Goal: Transaction & Acquisition: Purchase product/service

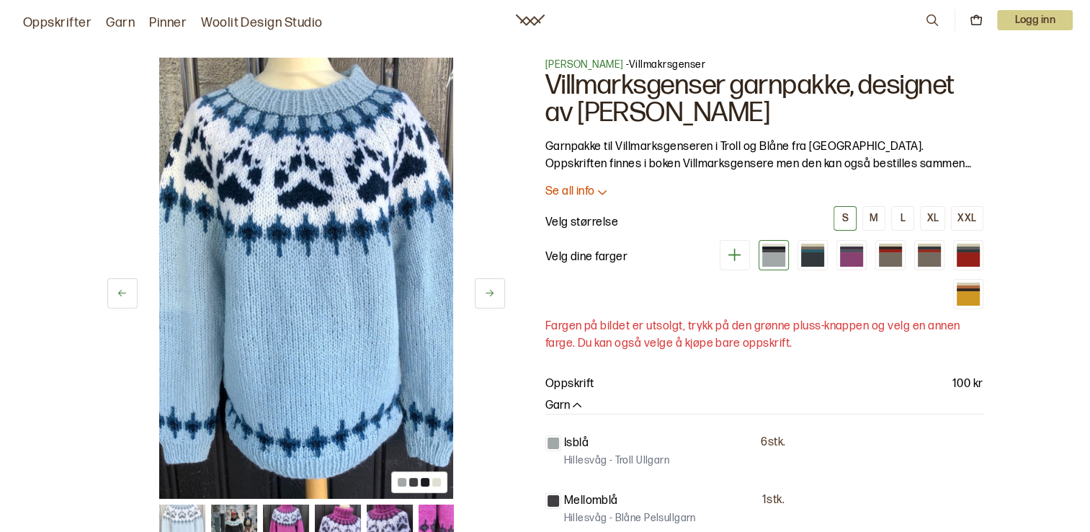
click at [600, 192] on icon at bounding box center [602, 191] width 14 height 14
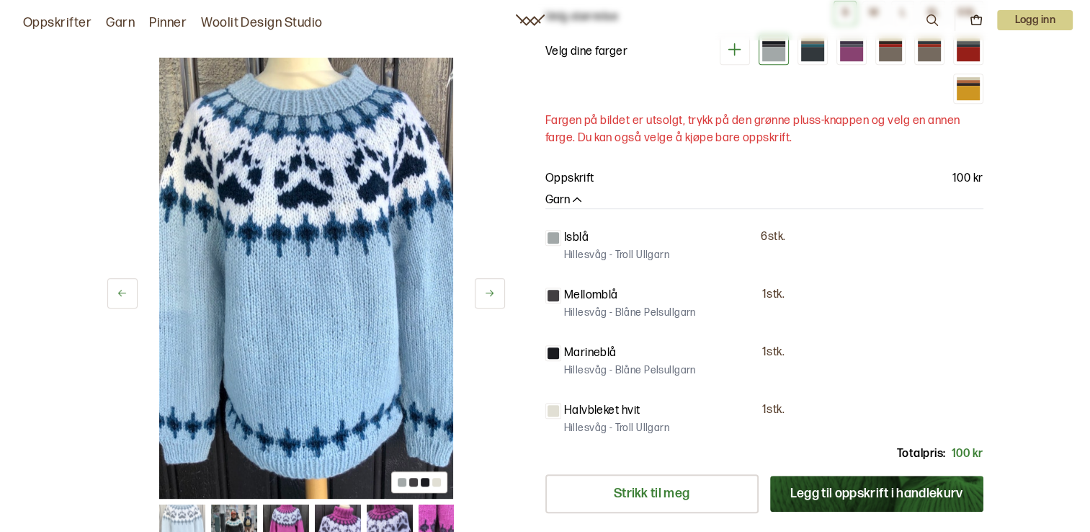
scroll to position [841, 0]
click at [484, 295] on icon at bounding box center [489, 292] width 11 height 11
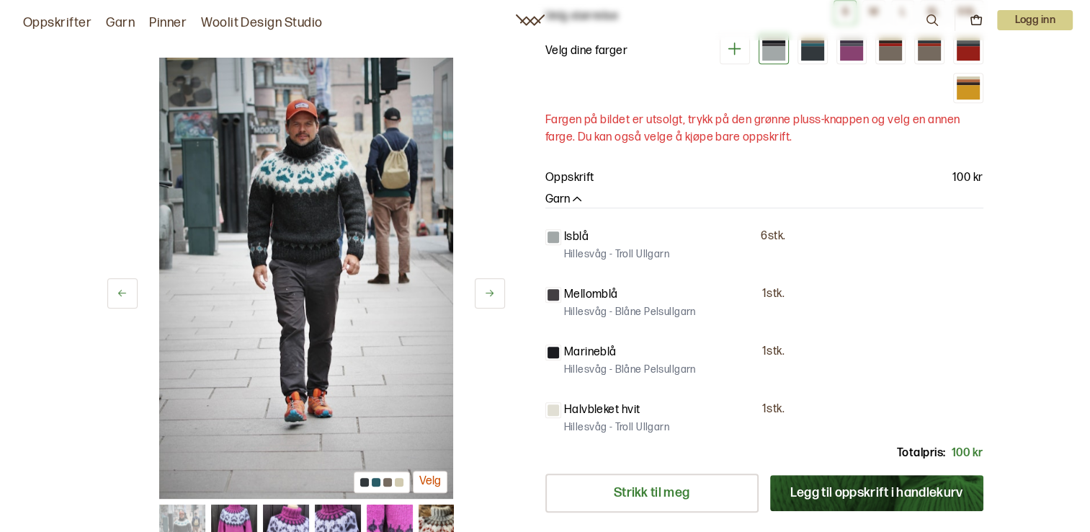
click at [484, 295] on icon at bounding box center [489, 292] width 11 height 11
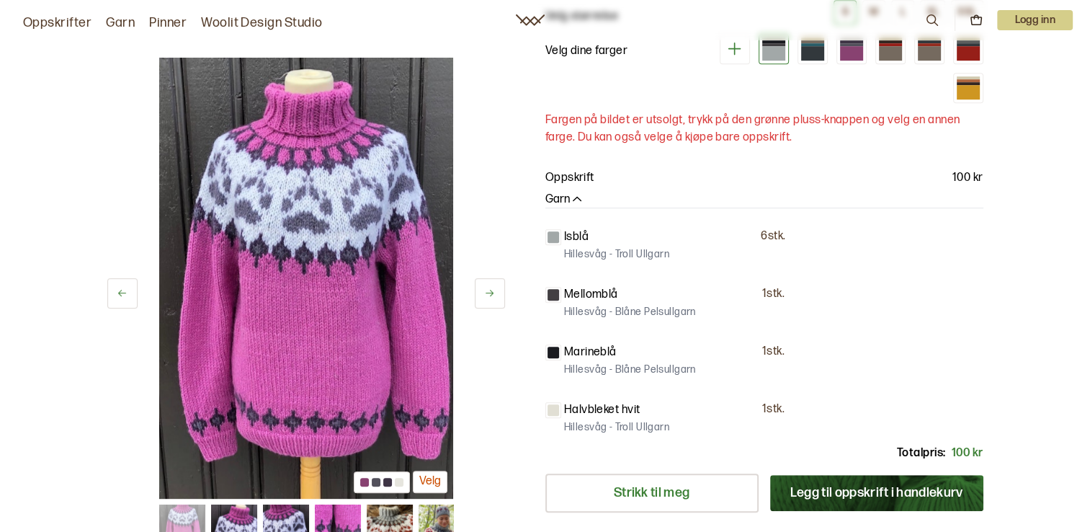
click at [484, 295] on icon at bounding box center [489, 292] width 11 height 11
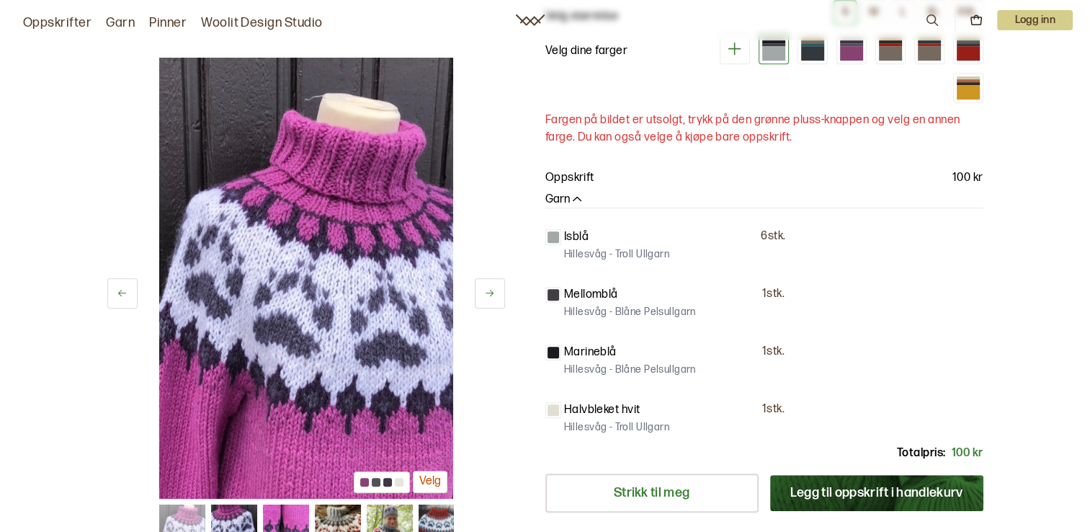
click at [484, 295] on icon at bounding box center [489, 292] width 11 height 11
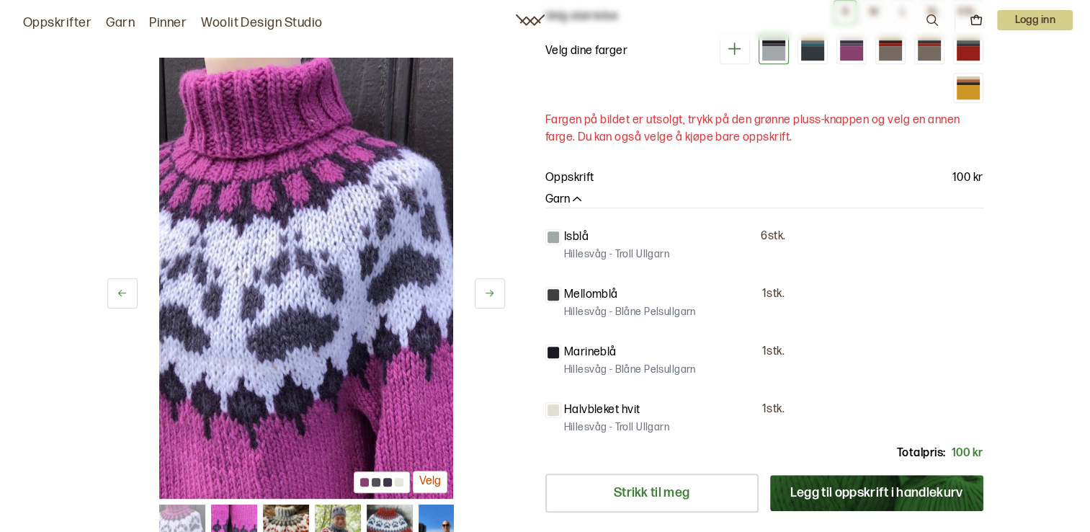
click at [484, 295] on icon at bounding box center [489, 292] width 11 height 11
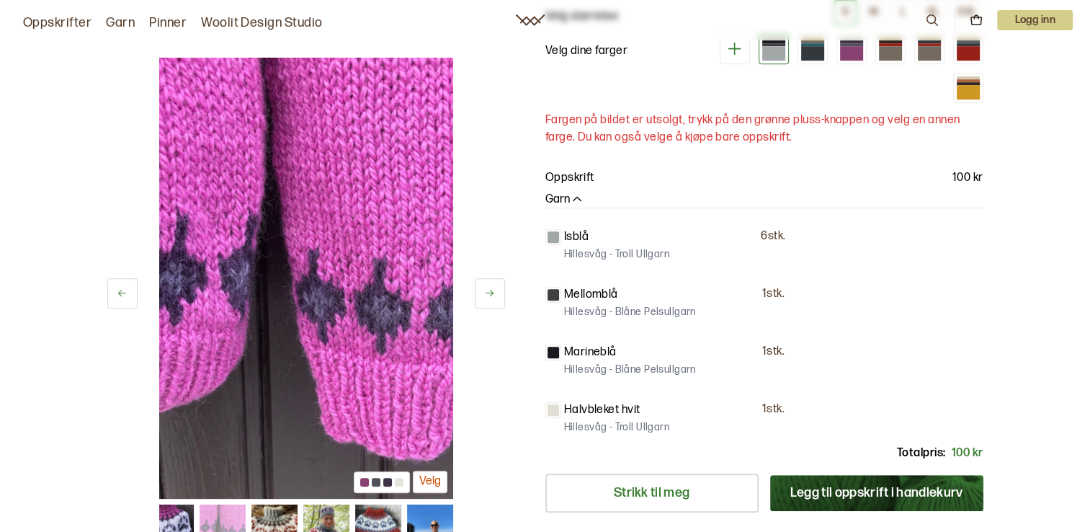
click at [484, 295] on icon at bounding box center [489, 292] width 11 height 11
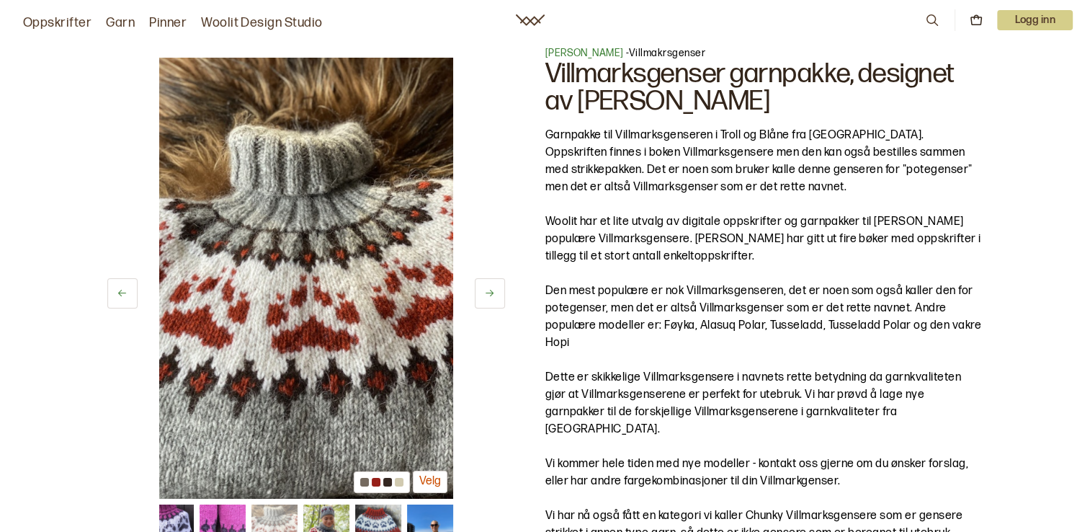
scroll to position [0, 0]
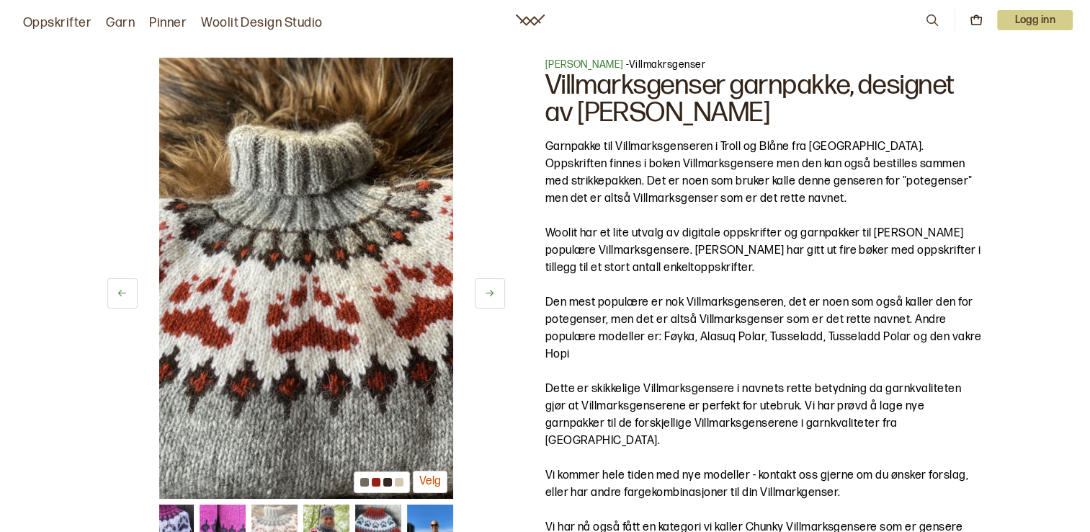
click at [130, 22] on link "Garn" at bounding box center [120, 23] width 29 height 20
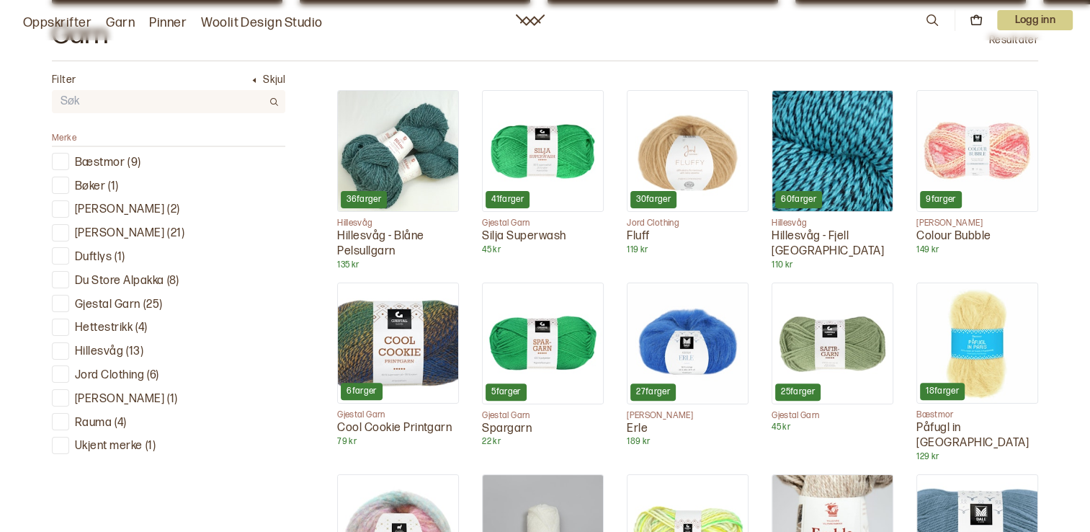
scroll to position [424, 0]
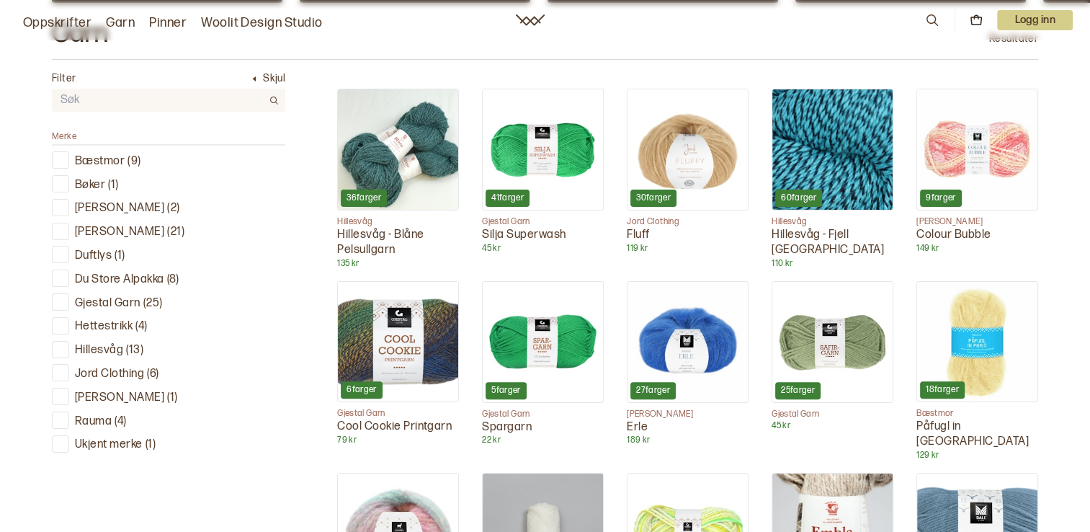
click at [112, 344] on p "Hillesvåg" at bounding box center [99, 350] width 48 height 15
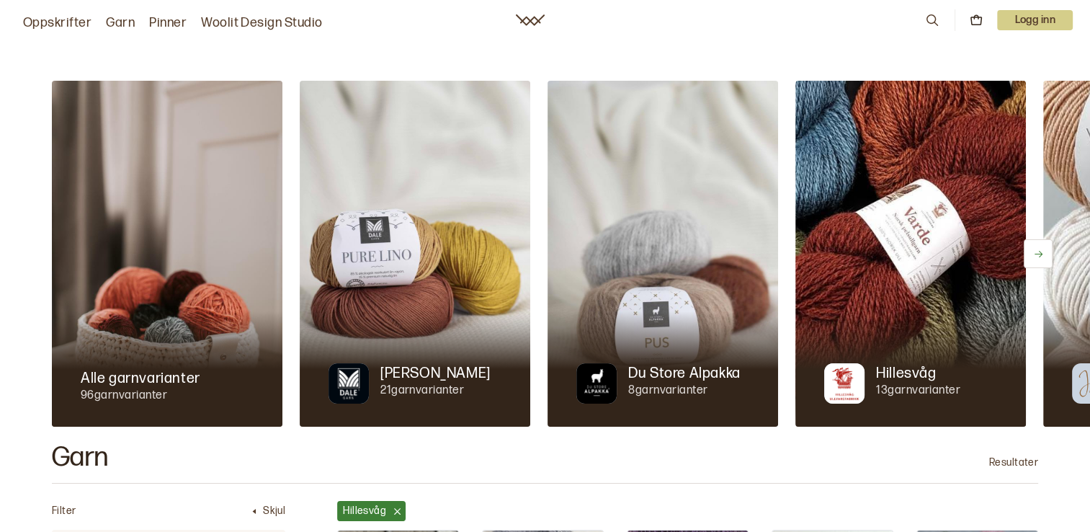
drag, startPoint x: 66, startPoint y: 24, endPoint x: 52, endPoint y: 24, distance: 14.4
click at [52, 24] on link "Oppskrifter" at bounding box center [57, 23] width 68 height 20
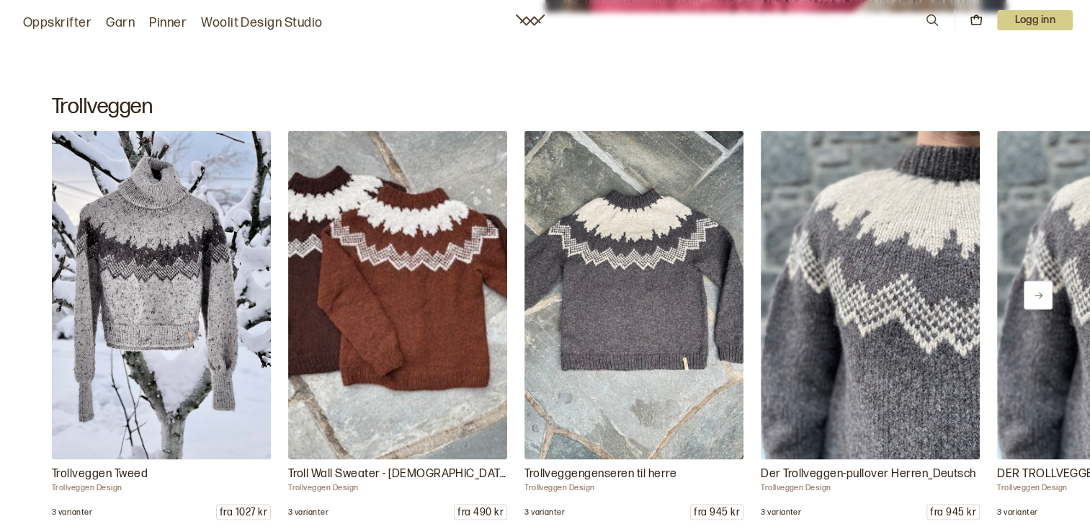
scroll to position [8074, 0]
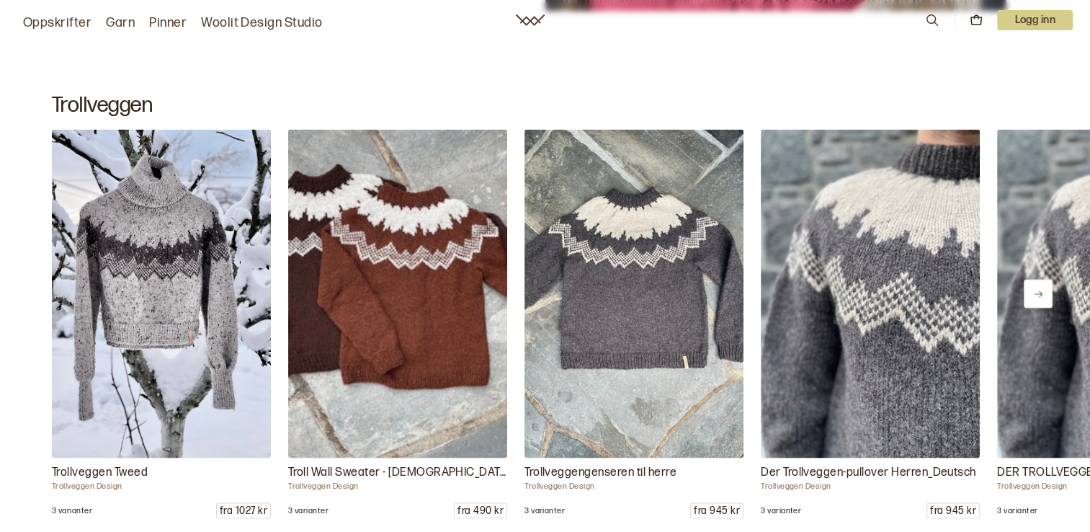
click at [280, 249] on div "Trollveggen Tweed Trollveggen Design 3 varianter fra 1027 kr Troll Wall Sweater…" at bounding box center [545, 323] width 1090 height 389
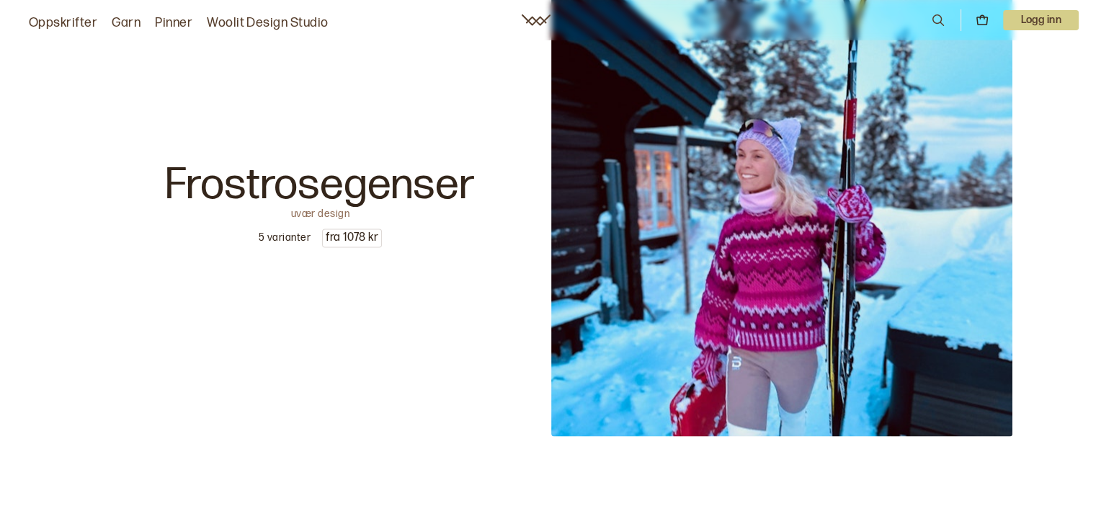
scroll to position [2259, 0]
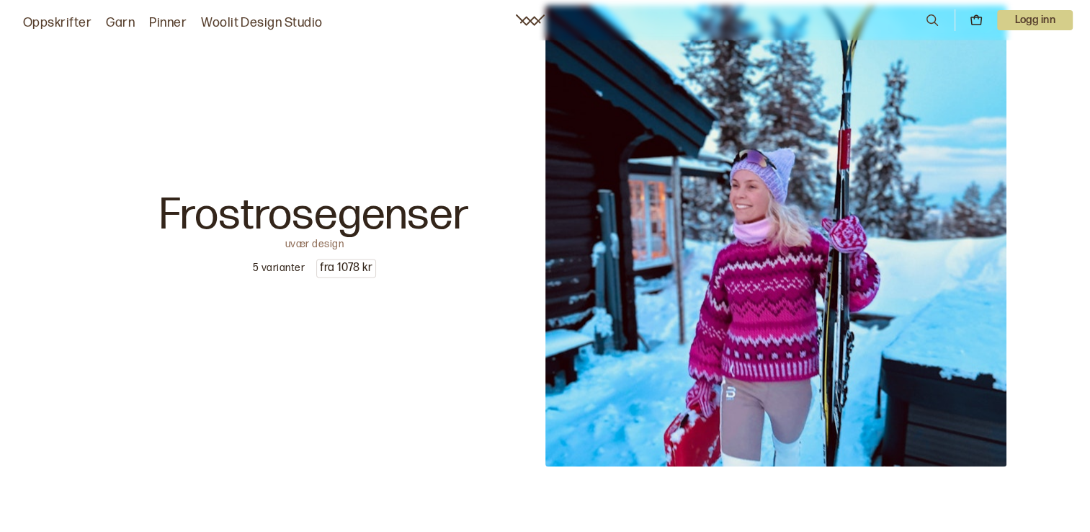
click at [936, 21] on icon at bounding box center [932, 20] width 16 height 16
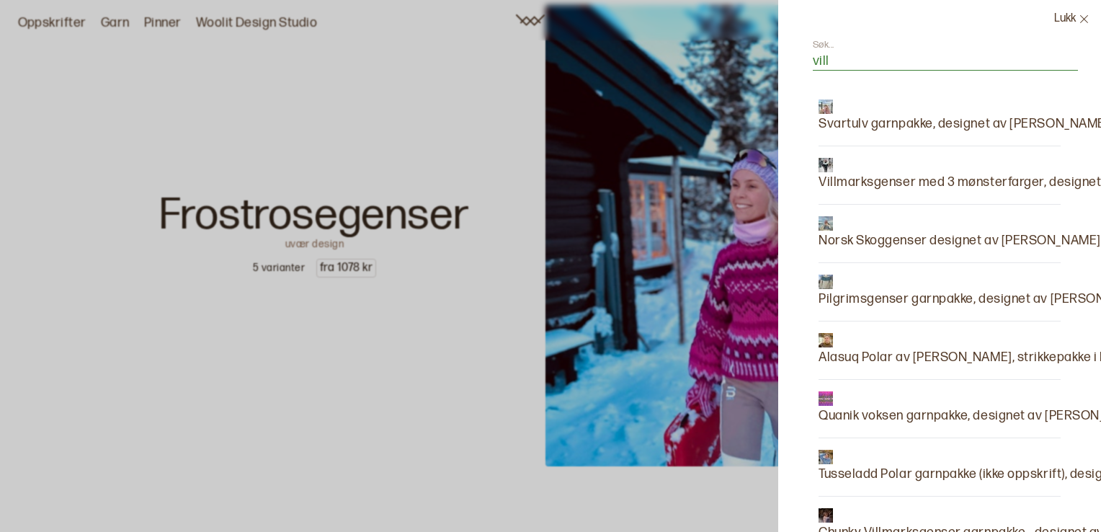
type input "vill"
click at [939, 180] on p "Villmarksgenser med 3 mønsterfarger, designet av [PERSON_NAME]" at bounding box center [1018, 182] width 401 height 20
